Goal: Task Accomplishment & Management: Use online tool/utility

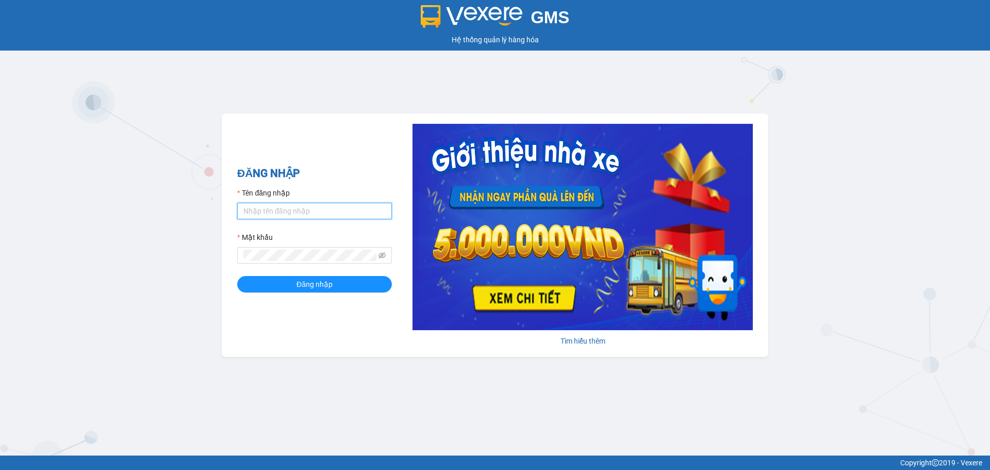
click at [295, 208] on input "Tên đăng nhập" at bounding box center [314, 211] width 155 height 17
type input "ntdung.ducphatth"
click at [255, 262] on span at bounding box center [314, 255] width 155 height 17
click at [237, 276] on button "Đăng nhập" at bounding box center [314, 284] width 155 height 17
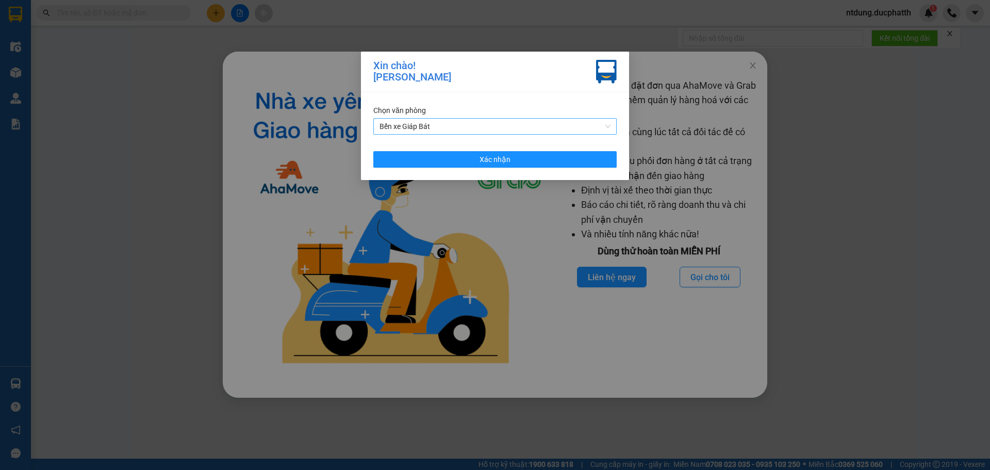
click at [464, 133] on span "Bến xe Giáp Bát" at bounding box center [495, 126] width 231 height 15
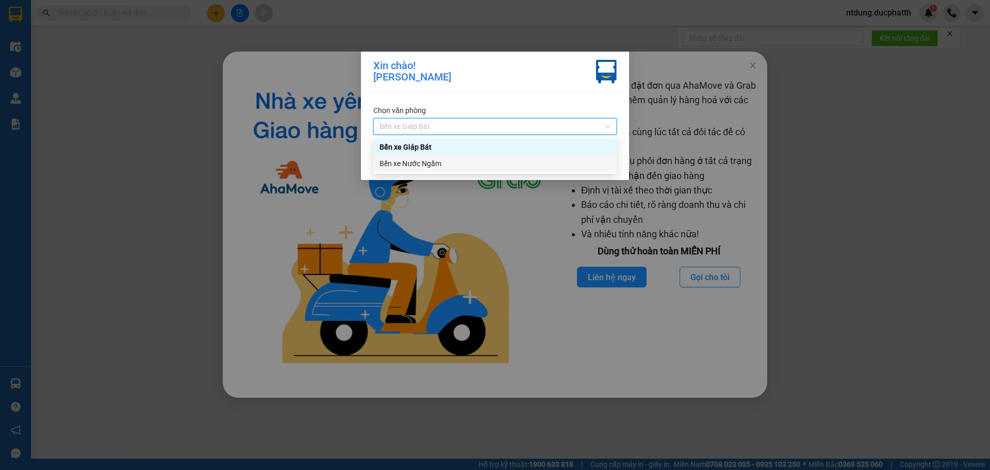
click at [449, 167] on div "Bến xe Nước Ngầm" at bounding box center [495, 163] width 231 height 11
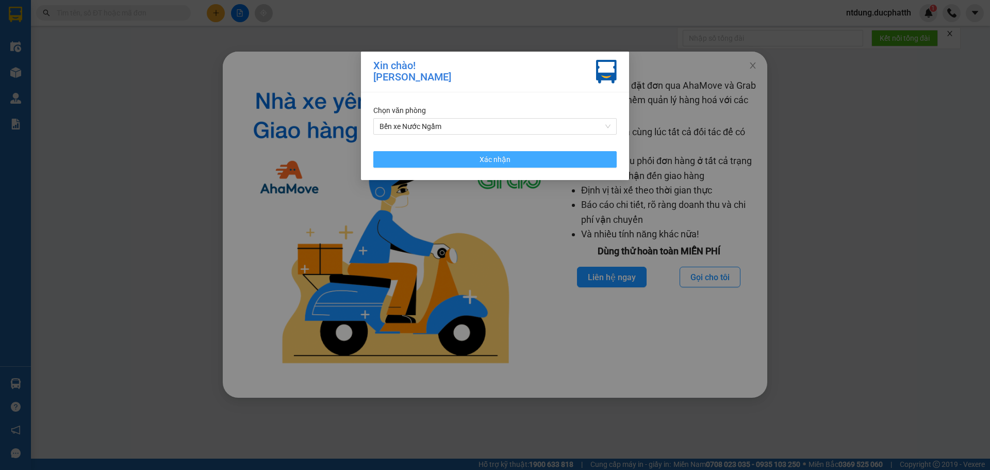
click at [461, 157] on button "Xác nhận" at bounding box center [494, 159] width 243 height 17
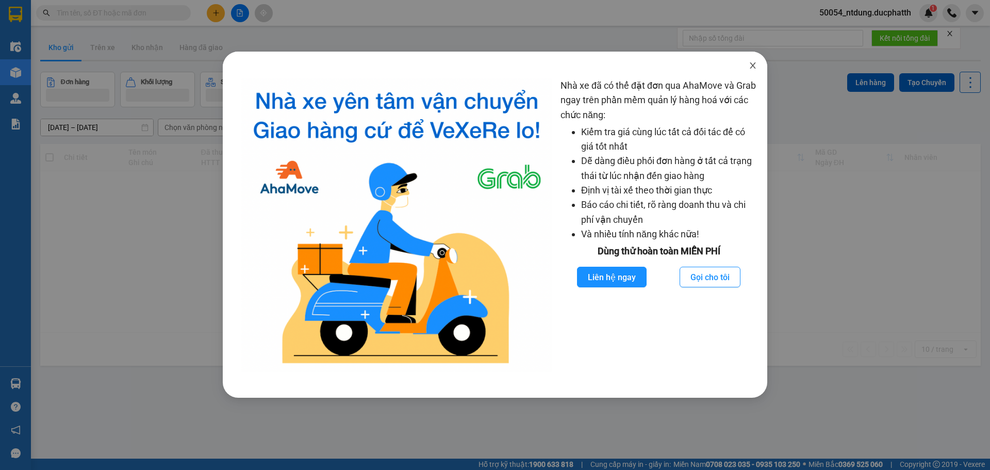
click at [753, 66] on icon "close" at bounding box center [753, 65] width 8 height 8
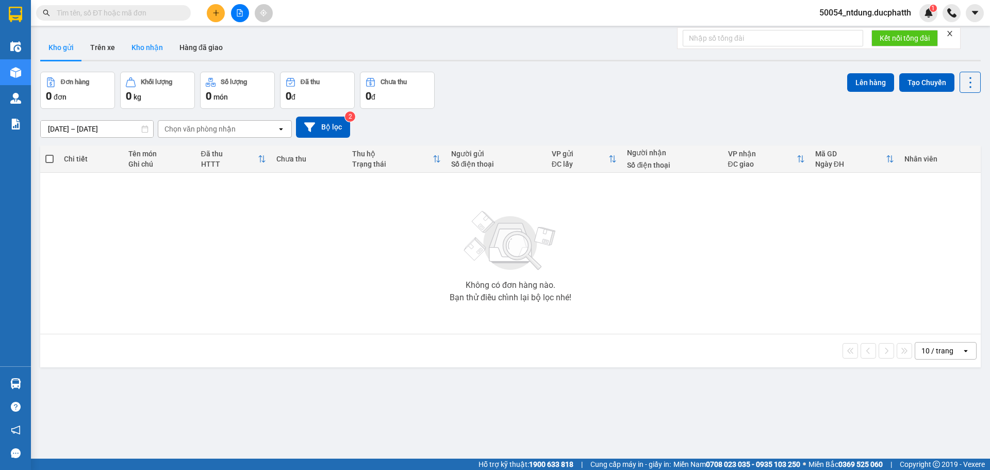
click at [151, 46] on button "Kho nhận" at bounding box center [147, 47] width 48 height 25
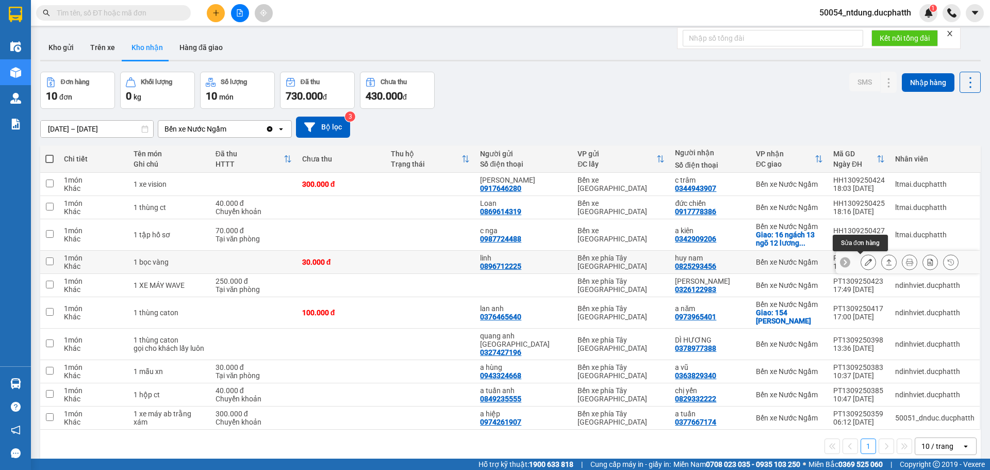
click at [861, 269] on button at bounding box center [868, 262] width 14 height 18
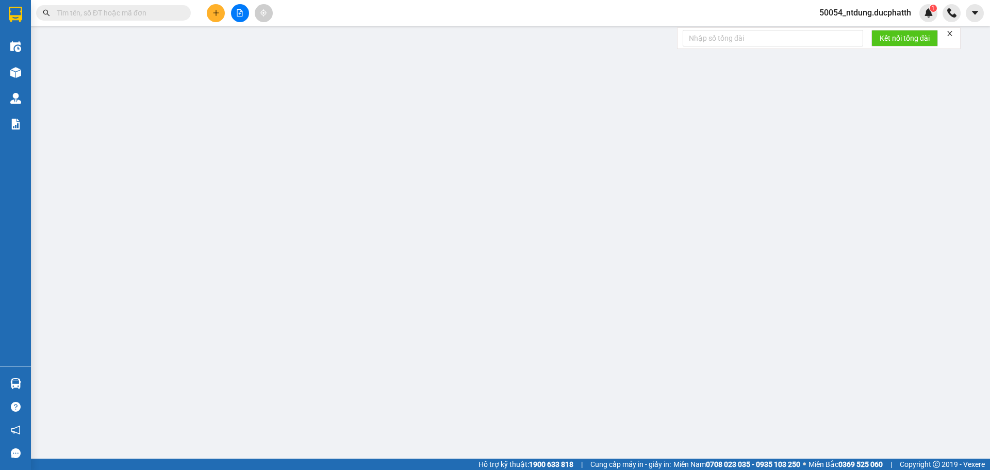
type input "0896712225"
type input "linh"
type input "0825293456"
type input "huy nam"
type input "30.000"
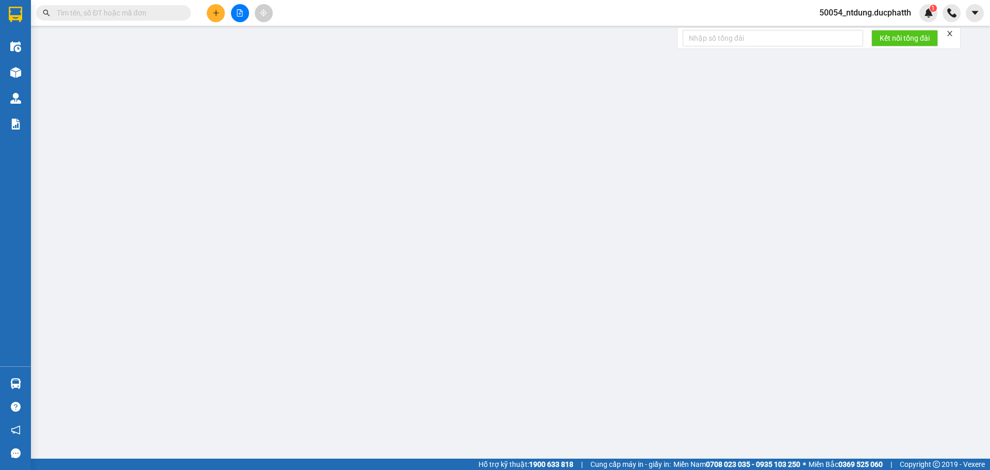
type input "30.000"
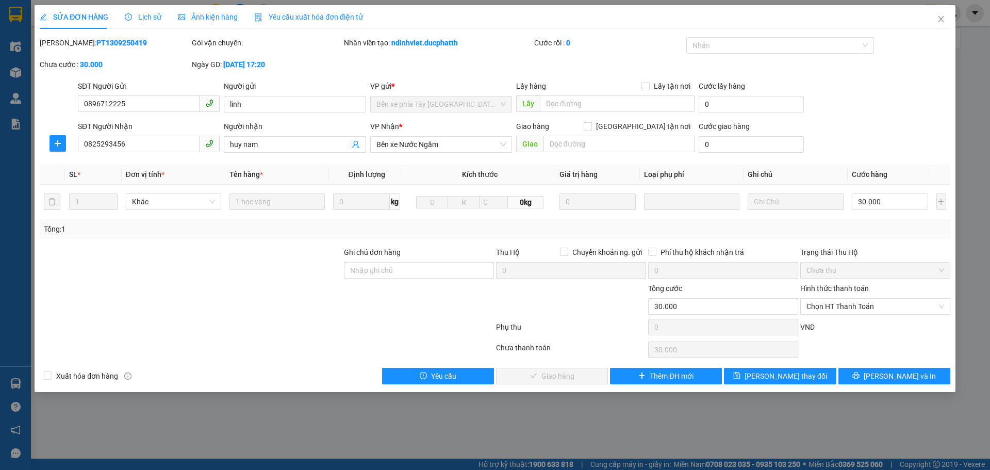
click at [153, 24] on div "Lịch sử" at bounding box center [143, 17] width 37 height 24
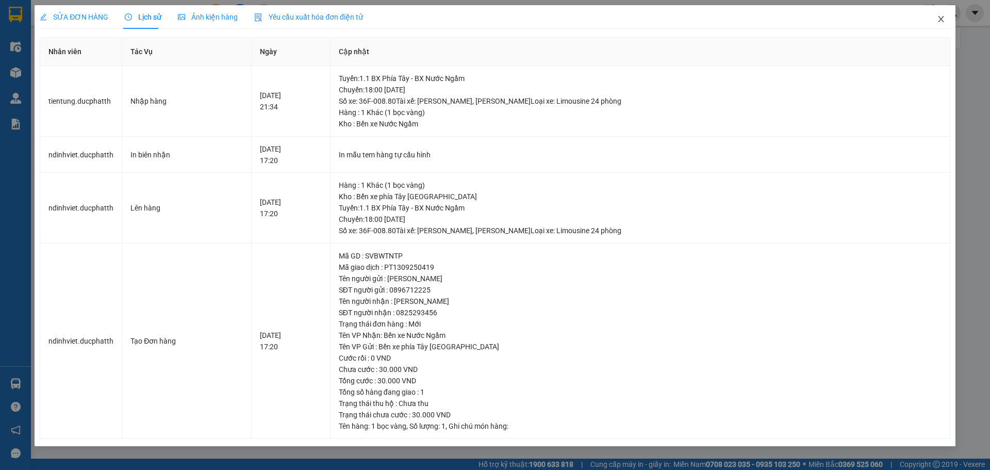
click at [945, 15] on span "Close" at bounding box center [941, 19] width 29 height 29
